Goal: Transaction & Acquisition: Purchase product/service

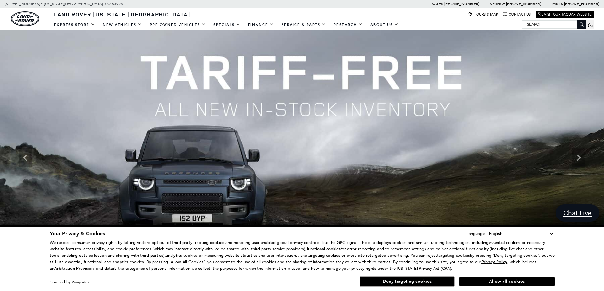
click at [532, 25] on input "Search" at bounding box center [553, 25] width 63 height 8
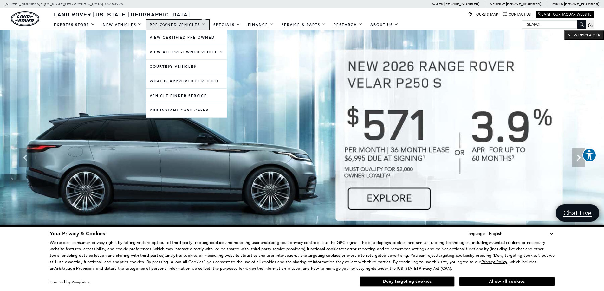
click at [183, 25] on link "Pre-Owned Vehicles" at bounding box center [178, 24] width 64 height 11
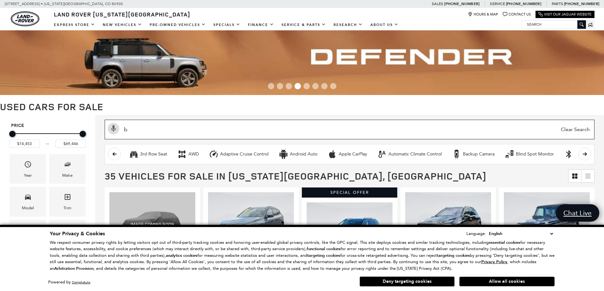
click at [134, 132] on input "b" at bounding box center [350, 130] width 490 height 20
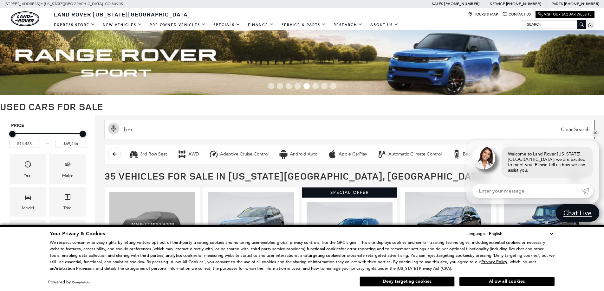
type input "bmw"
type input "$21,689"
type input "$47,157"
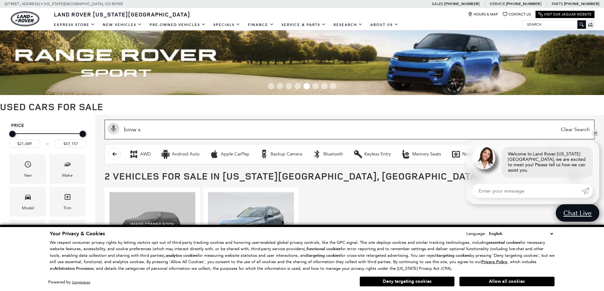
type input "bmw x1"
type input "$47,157"
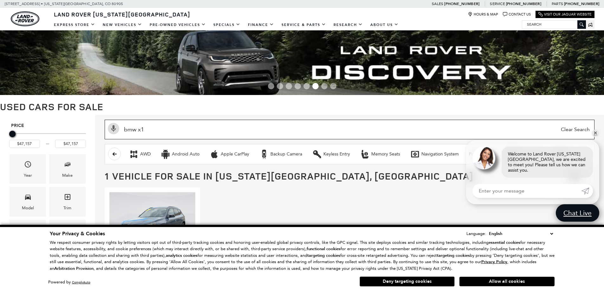
type input "bmw x1"
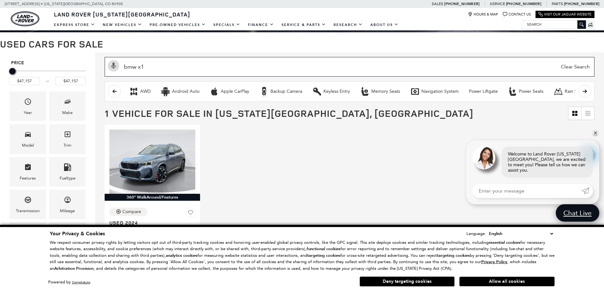
scroll to position [190, 0]
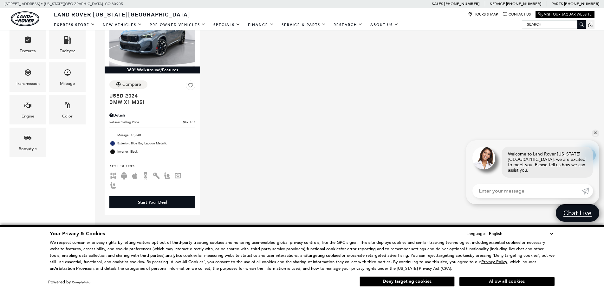
click at [517, 278] on button "Allow all cookies" at bounding box center [507, 282] width 95 height 10
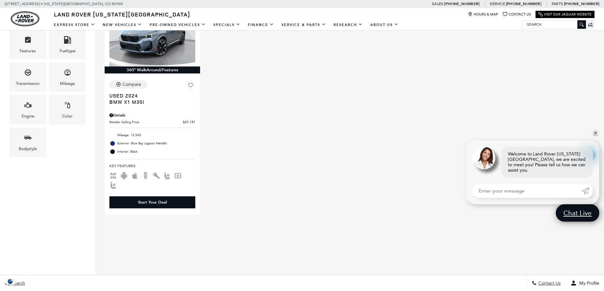
scroll to position [0, 0]
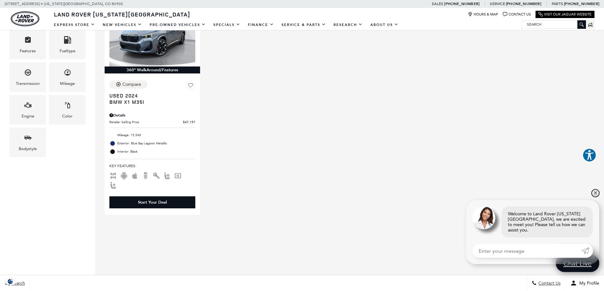
click at [595, 197] on link "✕" at bounding box center [596, 194] width 8 height 8
